Goal: Task Accomplishment & Management: Use online tool/utility

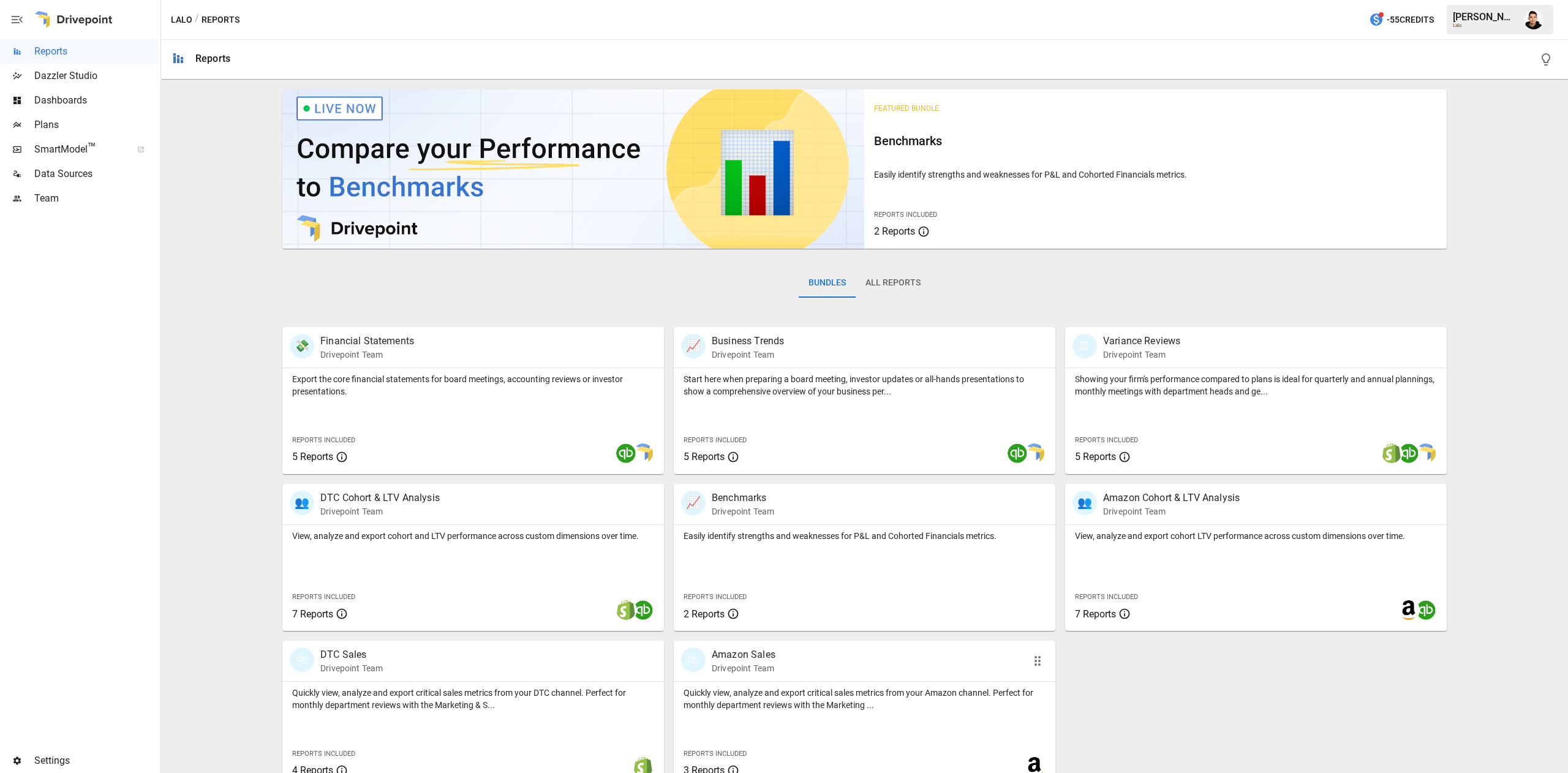
scroll to position [19, 0]
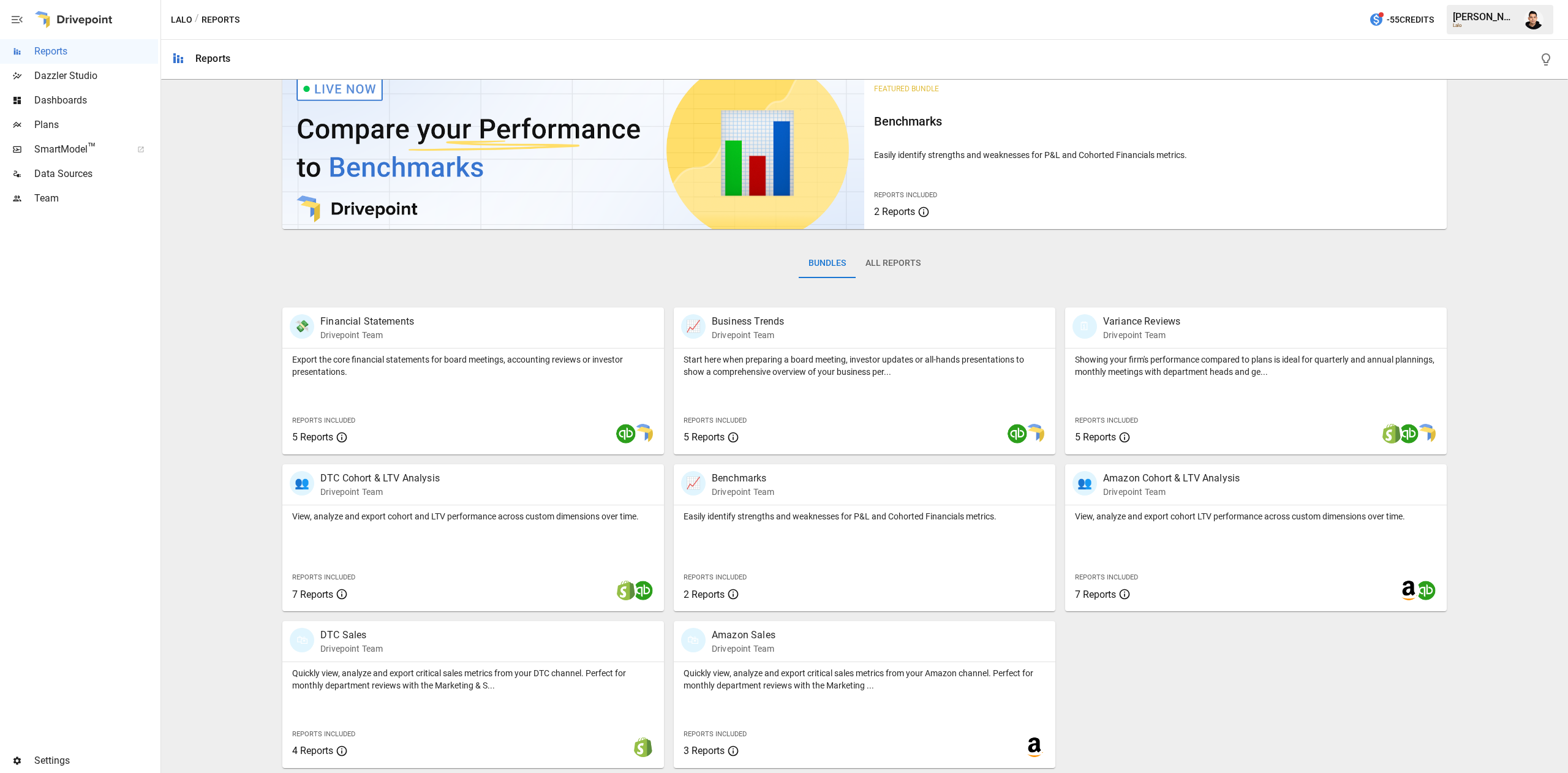
click at [77, 118] on span "Plans" at bounding box center [96, 125] width 124 height 14
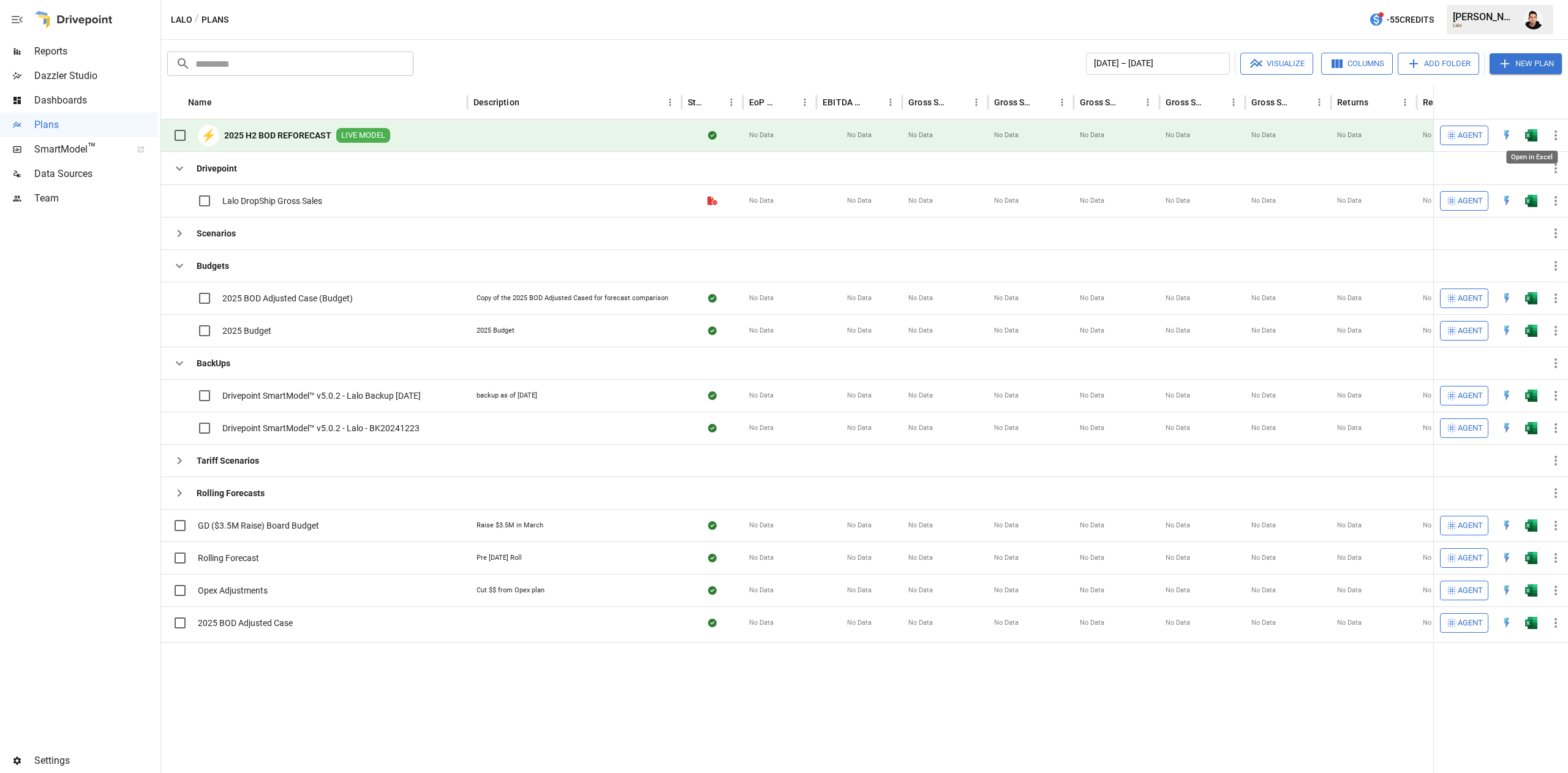
click at [1534, 134] on img "Open in Excel" at bounding box center [1531, 134] width 12 height 12
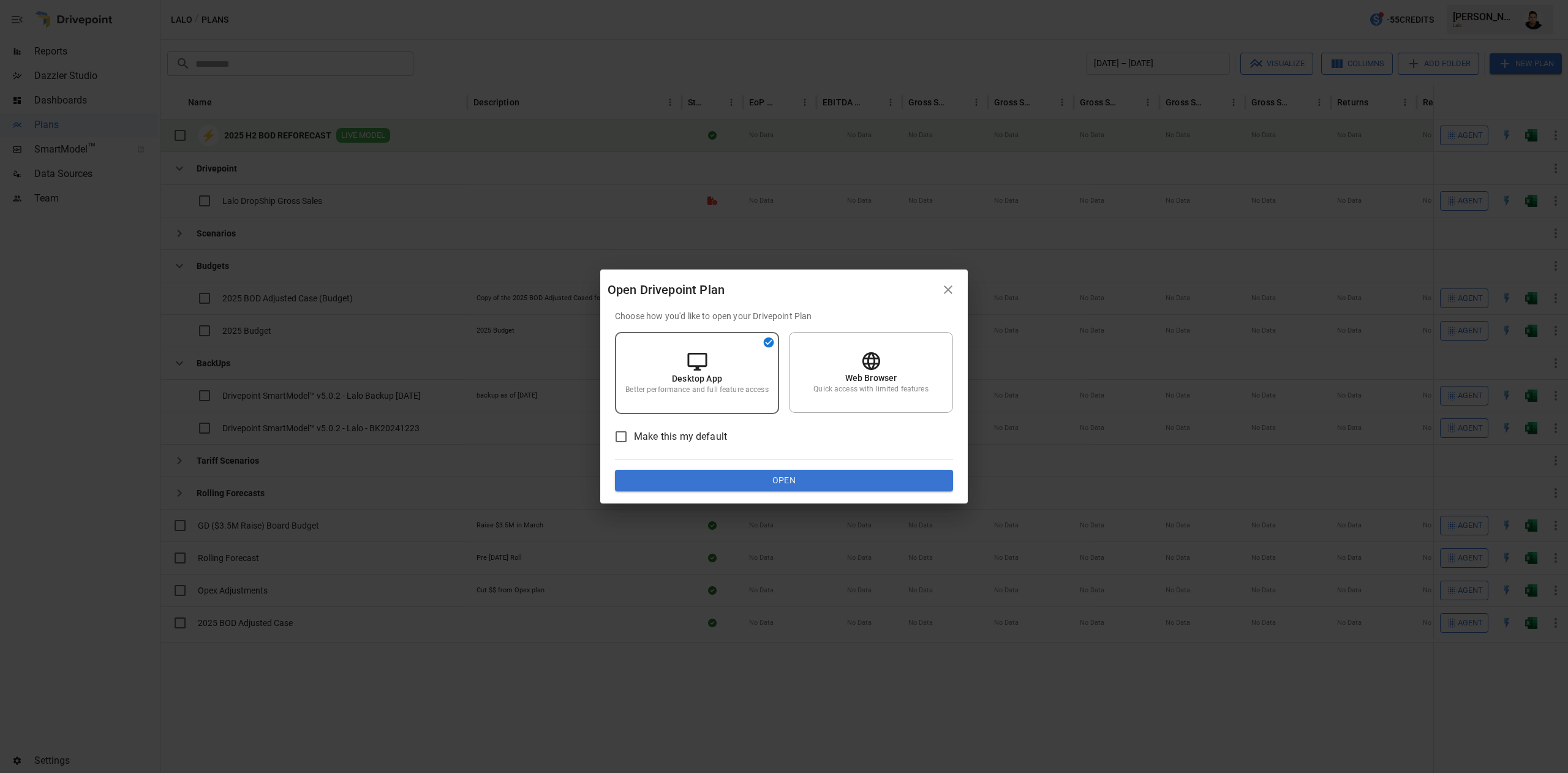
click at [902, 468] on div "Choose how you'd like to open your Drivepoint Plan Desktop App Better performan…" at bounding box center [784, 400] width 338 height 182
click at [888, 485] on button "Open" at bounding box center [784, 481] width 338 height 22
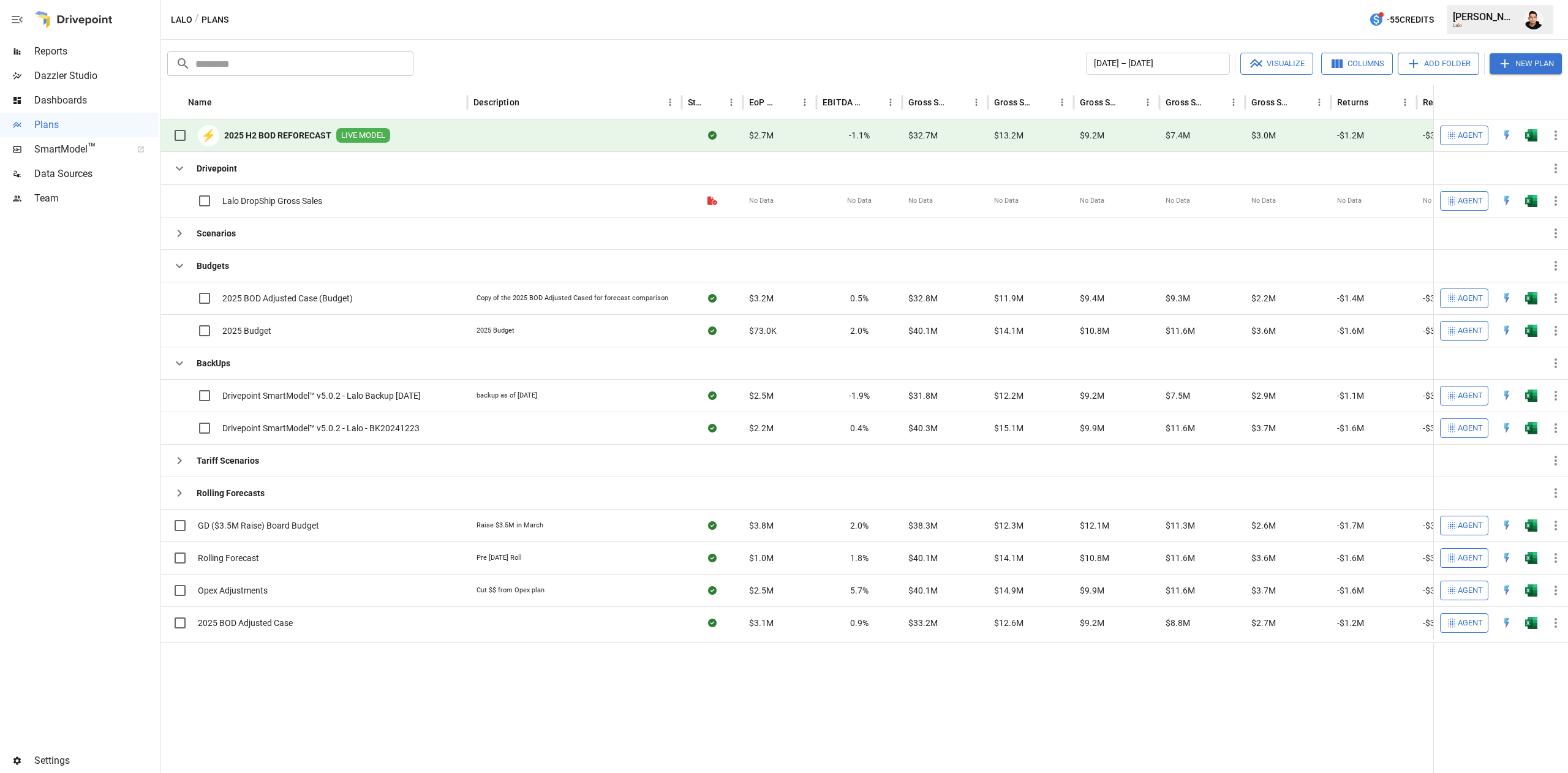
click at [1535, 134] on img "Open in Excel" at bounding box center [1531, 134] width 12 height 12
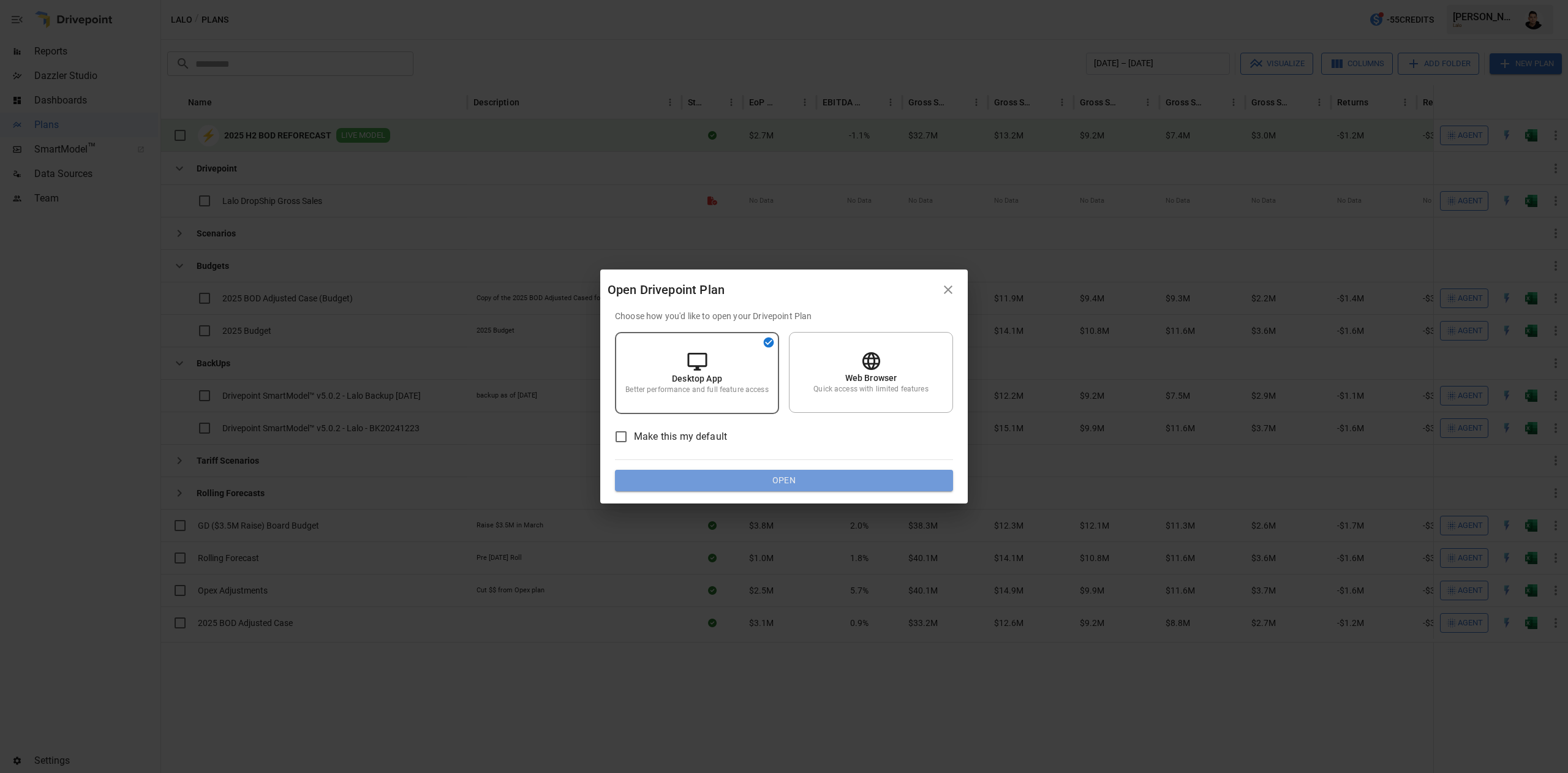
click at [753, 470] on button "Open" at bounding box center [784, 481] width 338 height 22
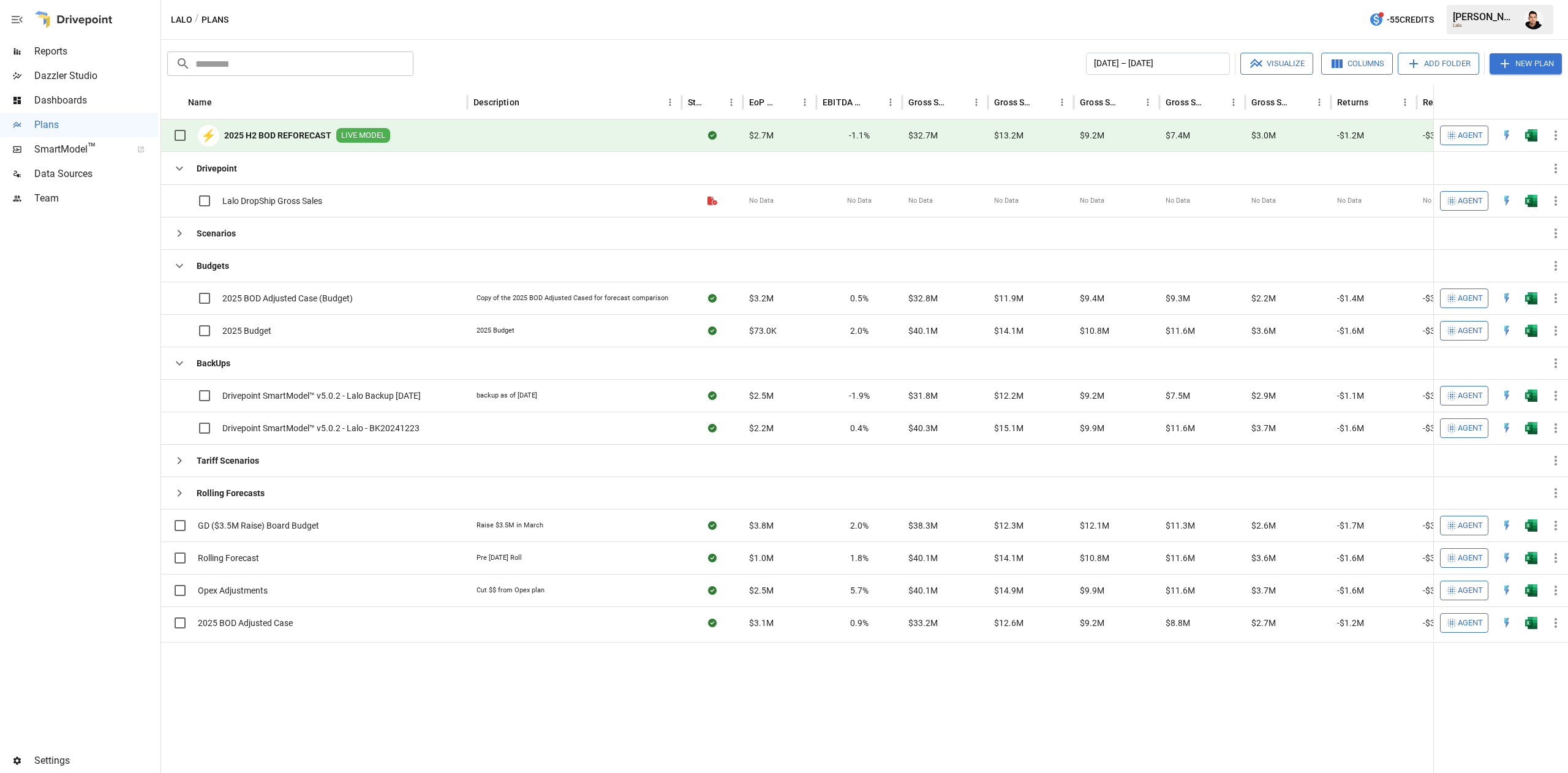
click at [1526, 134] on img "Open in Excel" at bounding box center [1531, 134] width 12 height 12
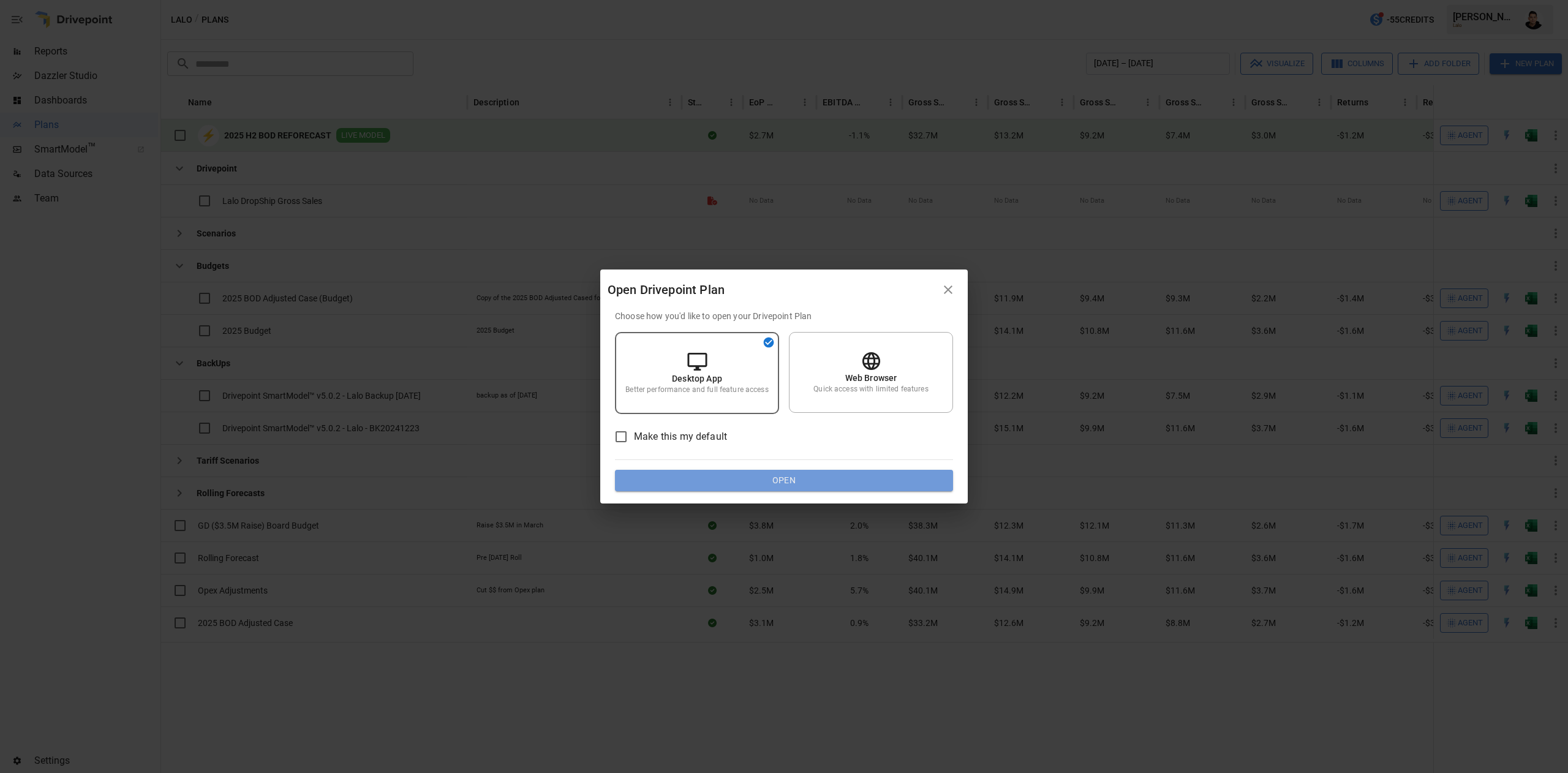
click at [697, 478] on button "Open" at bounding box center [784, 481] width 338 height 22
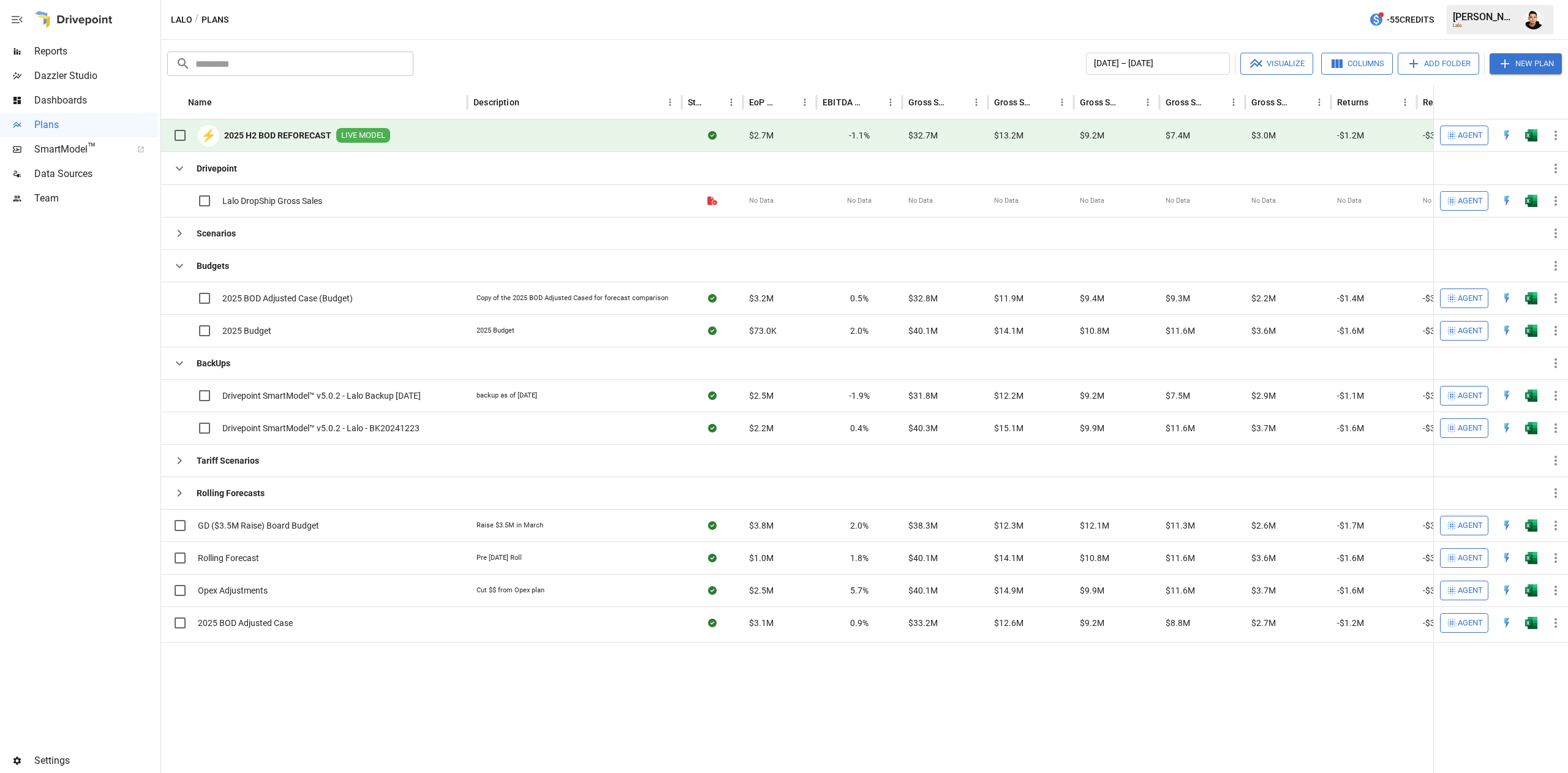
click at [1533, 136] on img "Open in Excel" at bounding box center [1531, 134] width 12 height 12
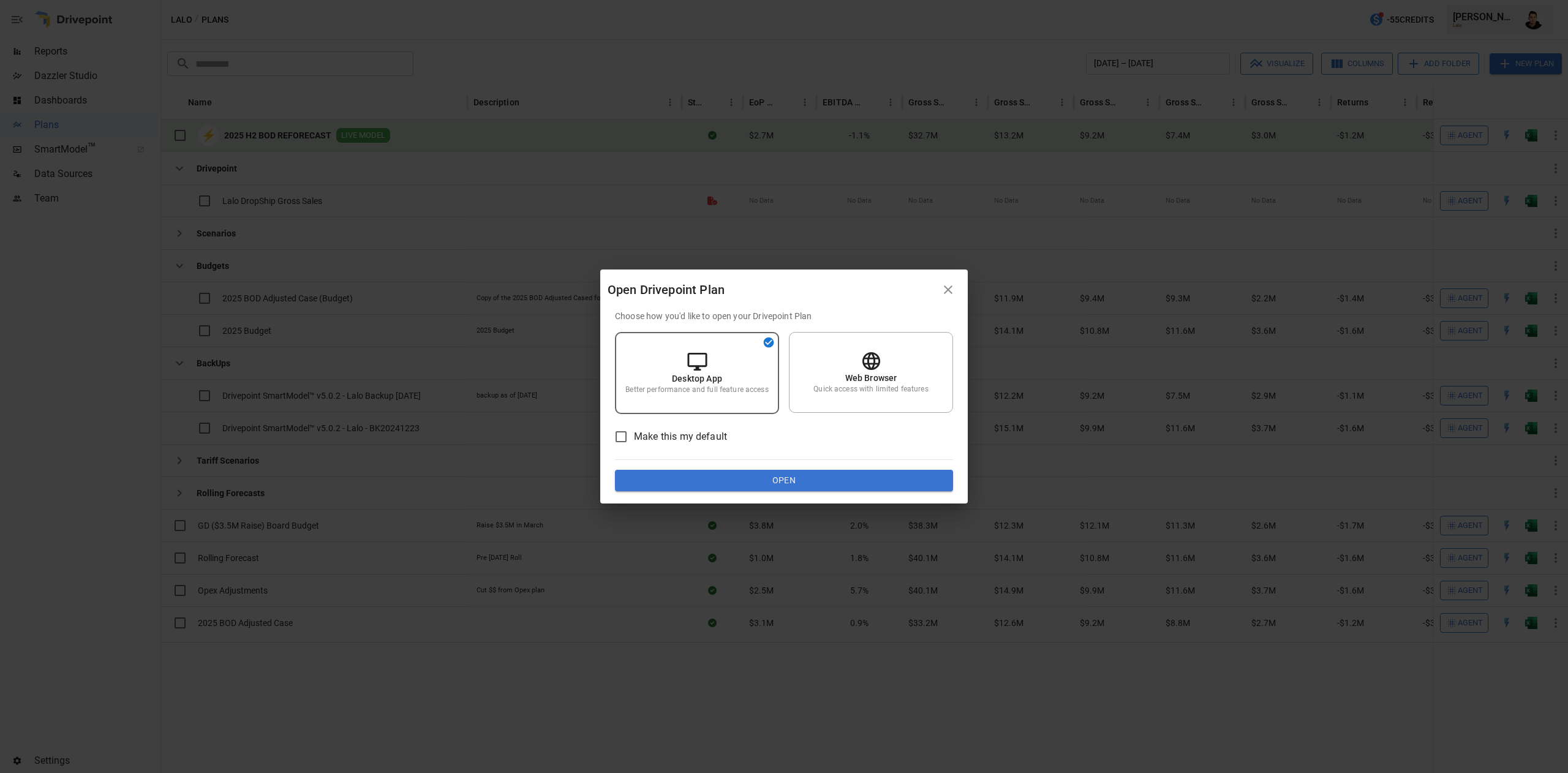
click at [659, 475] on button "Open" at bounding box center [784, 481] width 338 height 22
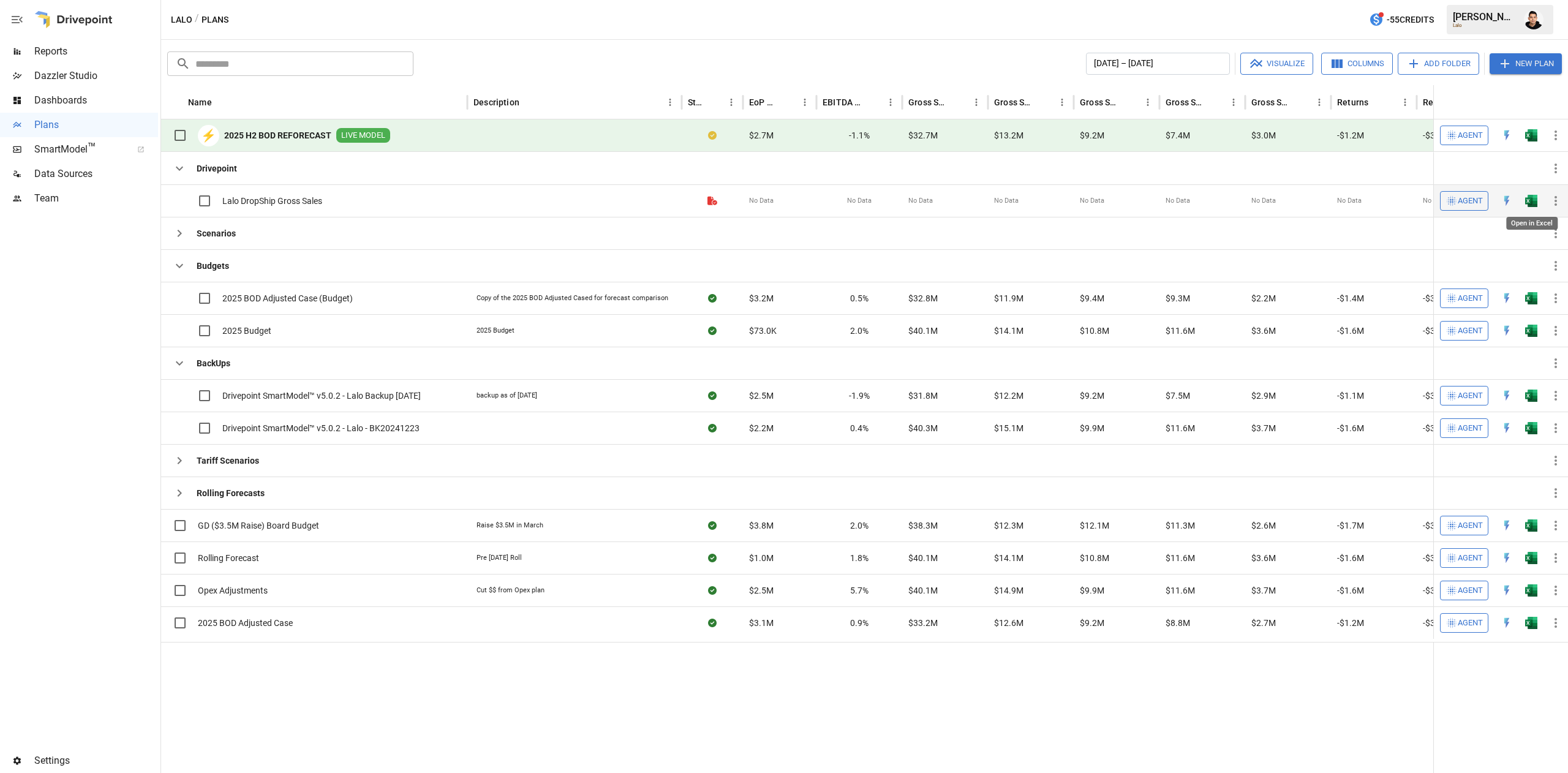
click at [1526, 203] on img "Open in Excel" at bounding box center [1531, 200] width 12 height 12
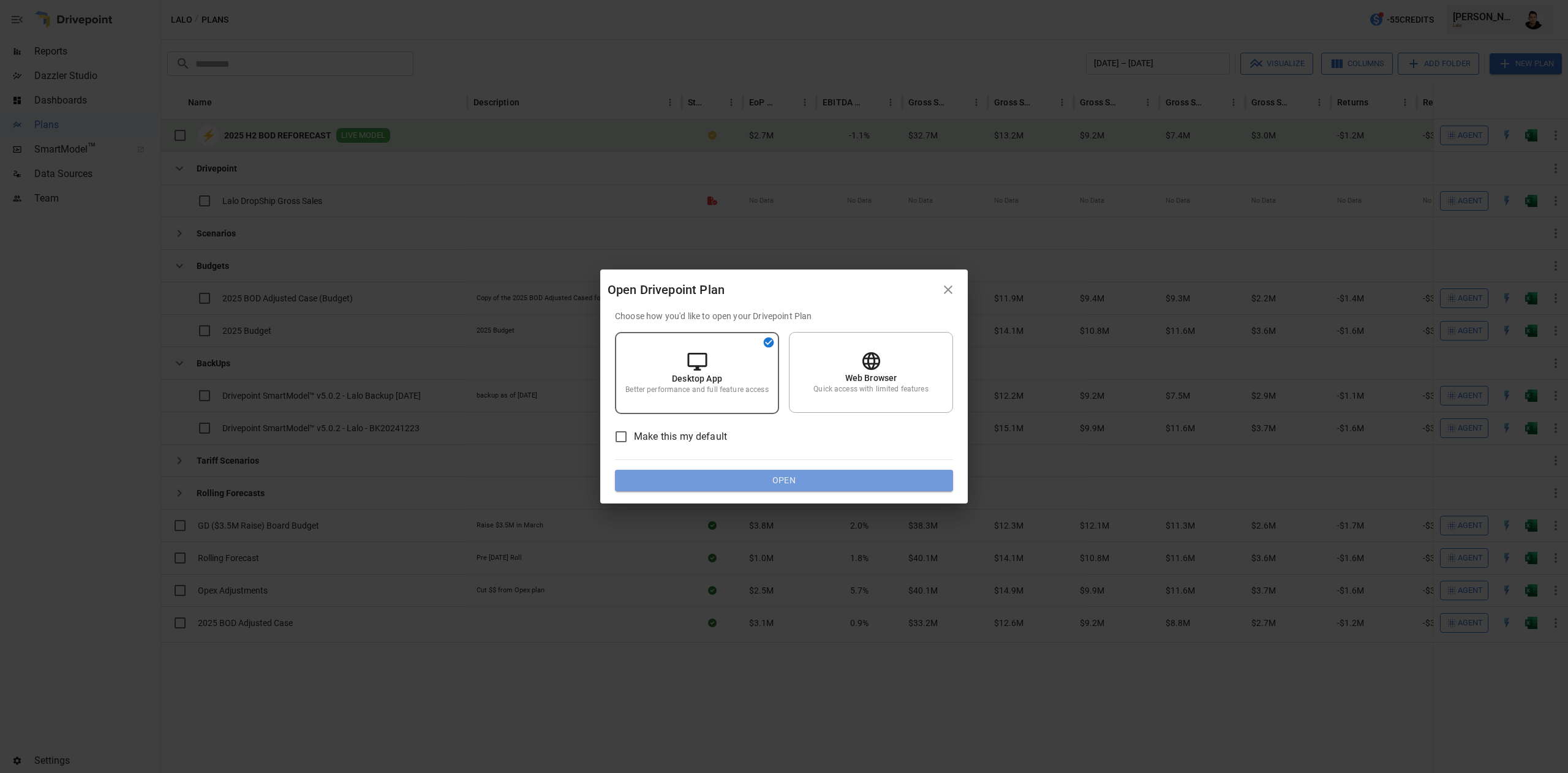
click at [780, 470] on button "Open" at bounding box center [784, 481] width 338 height 22
